Goal: Complete application form

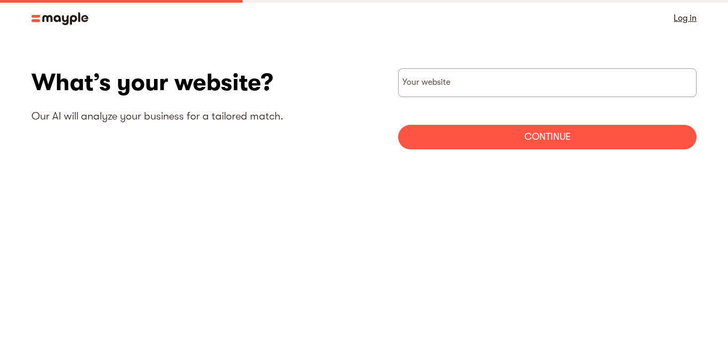
click at [471, 83] on input "websiteStep" at bounding box center [547, 82] width 299 height 29
paste input "[URL][DOMAIN_NAME]"
type input "[URL][DOMAIN_NAME]"
click at [492, 144] on div "Continue" at bounding box center [547, 137] width 299 height 25
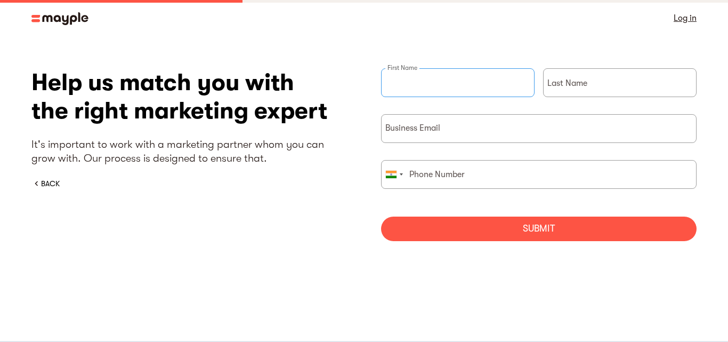
drag, startPoint x: 466, startPoint y: 90, endPoint x: 462, endPoint y: 83, distance: 8.1
click at [466, 89] on input "briefForm" at bounding box center [458, 82] width 154 height 29
type input "Unify"
type input "Wizards"
type input "08449142006"
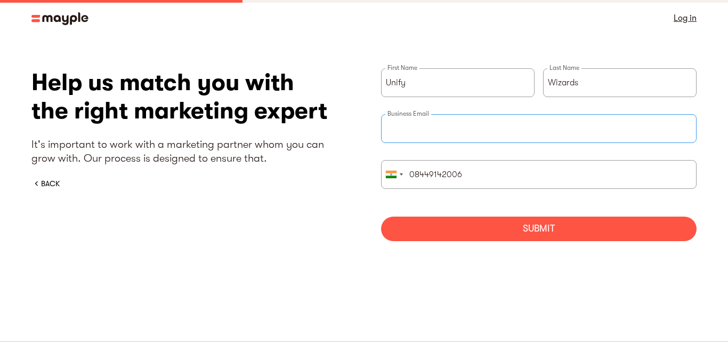
click at [444, 125] on input "briefForm" at bounding box center [539, 128] width 316 height 29
click at [643, 116] on input "briefForm" at bounding box center [539, 128] width 316 height 29
paste input "[EMAIL_ADDRESS][DOMAIN_NAME]"
type input "[EMAIL_ADDRESS][DOMAIN_NAME]"
click at [430, 173] on input "08449142006" at bounding box center [539, 174] width 316 height 29
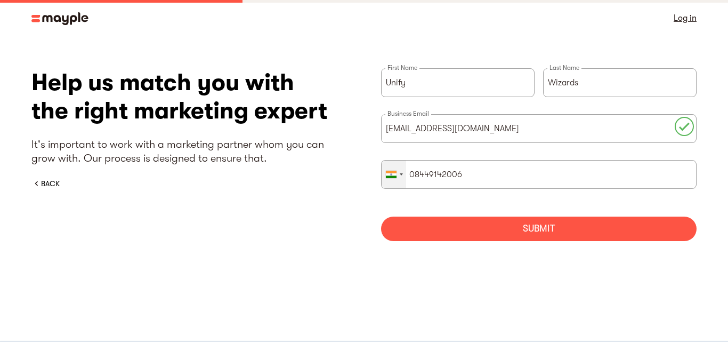
click at [397, 181] on div "briefForm" at bounding box center [394, 174] width 25 height 28
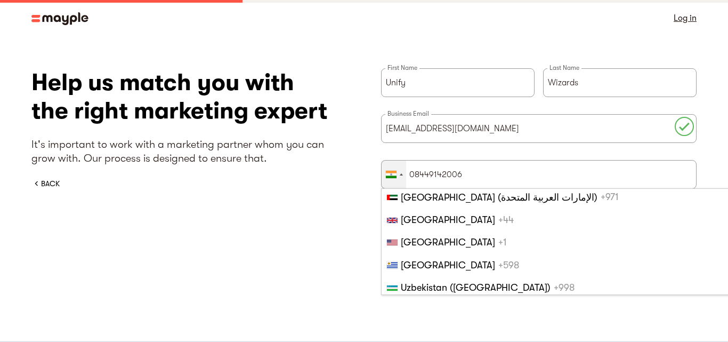
scroll to position [5246, 0]
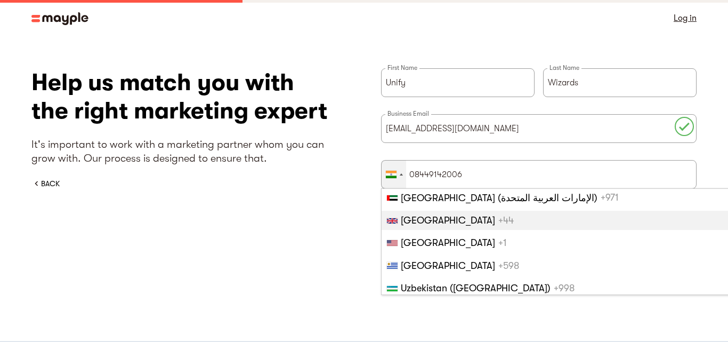
click at [443, 219] on span "[GEOGRAPHIC_DATA]" at bounding box center [448, 220] width 94 height 11
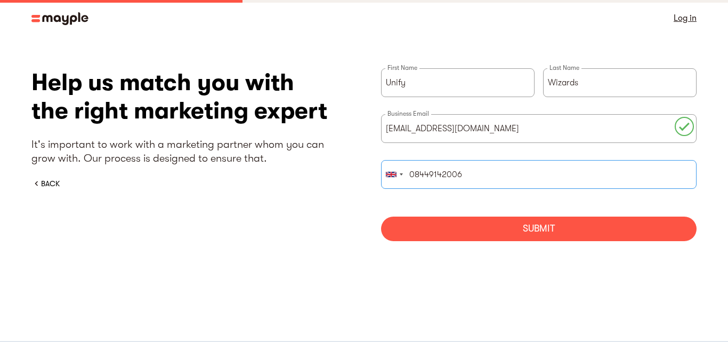
click at [446, 165] on input "08449142006" at bounding box center [539, 174] width 316 height 29
click at [445, 166] on input "08449142006" at bounding box center [539, 174] width 316 height 29
click at [447, 175] on input "briefForm" at bounding box center [539, 174] width 316 height 29
paste input "[PHONE_NUMBER]"
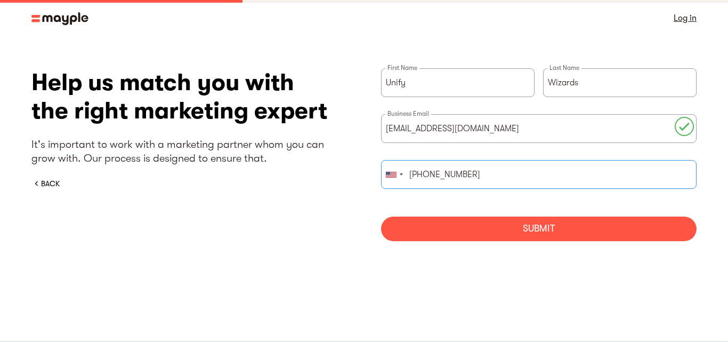
type input "[PHONE_NUMBER]"
click at [468, 226] on div "Submit" at bounding box center [539, 228] width 316 height 25
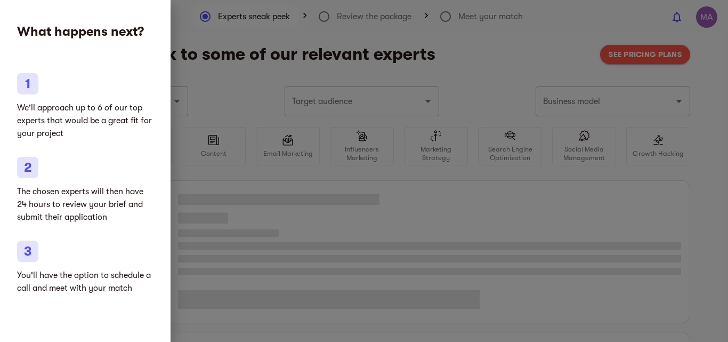
type input "Clothing and shoes"
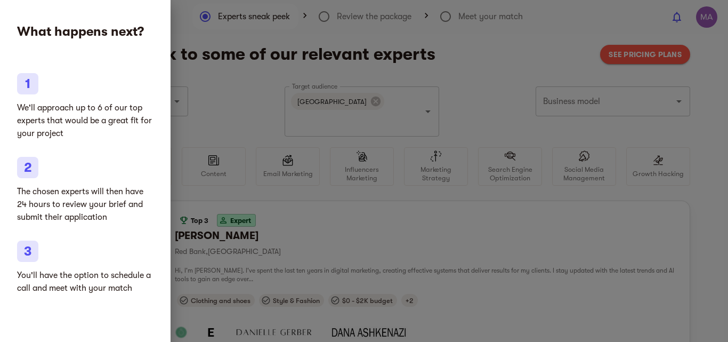
click at [310, 219] on div at bounding box center [364, 171] width 728 height 342
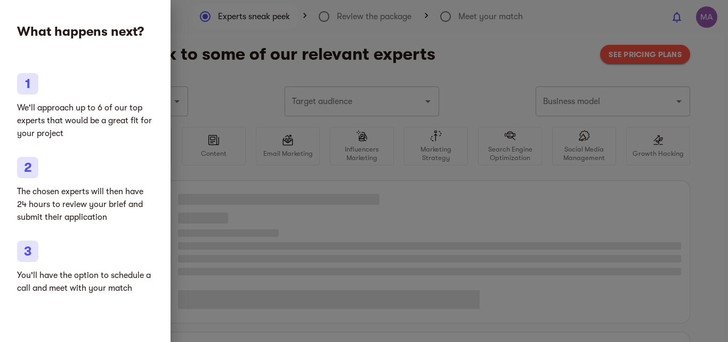
click at [344, 243] on div at bounding box center [364, 171] width 728 height 342
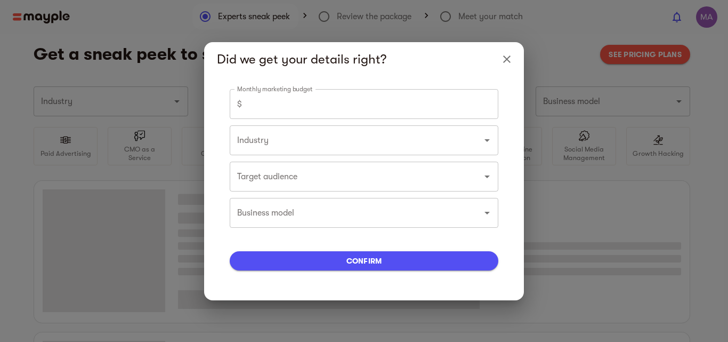
type input "Clothing and shoes"
type input "0"
type input "Clothing and shoes"
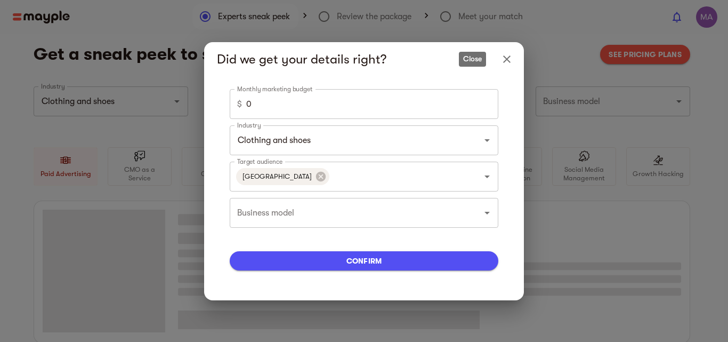
click at [511, 57] on icon "Close" at bounding box center [507, 59] width 13 height 13
